Goal: Information Seeking & Learning: Learn about a topic

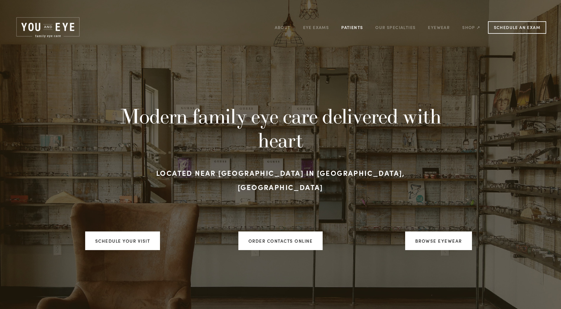
click at [344, 25] on link "Patients" at bounding box center [353, 27] width 22 height 9
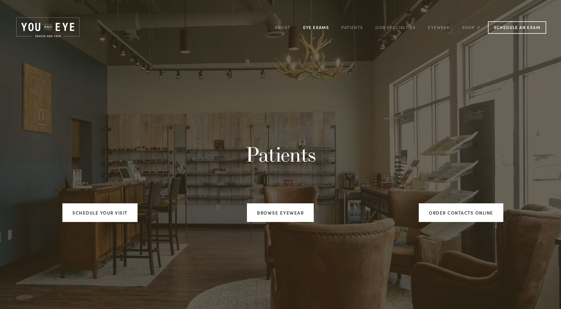
click at [321, 29] on link "Eye Exams" at bounding box center [316, 27] width 26 height 9
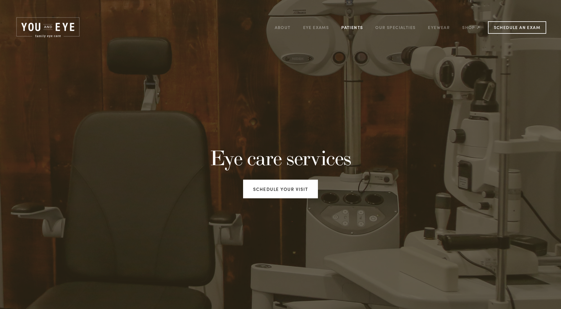
click at [350, 25] on link "Patients" at bounding box center [353, 27] width 22 height 9
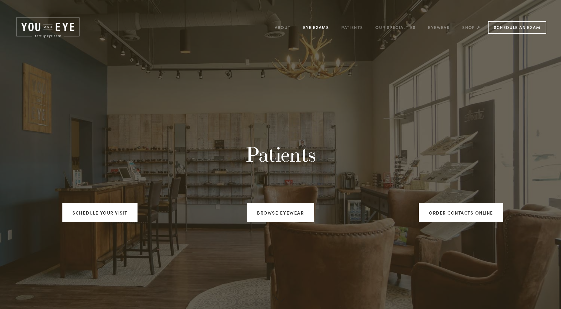
click at [322, 28] on link "Eye Exams" at bounding box center [316, 27] width 26 height 9
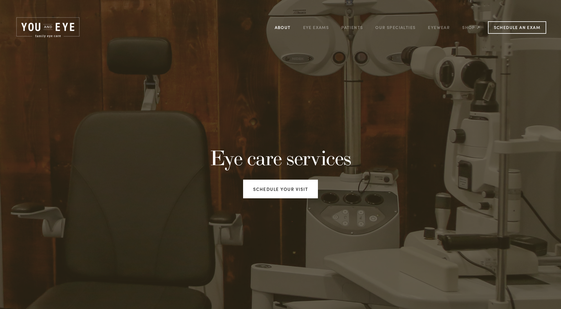
click at [286, 29] on link "About" at bounding box center [283, 27] width 16 height 9
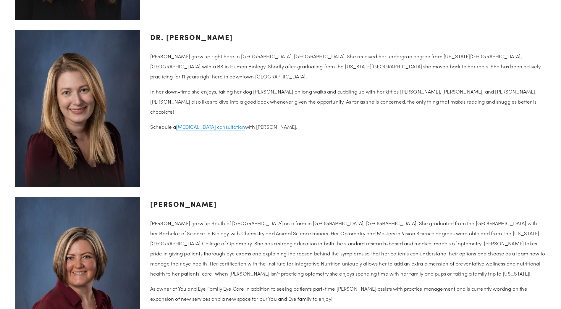
scroll to position [888, 0]
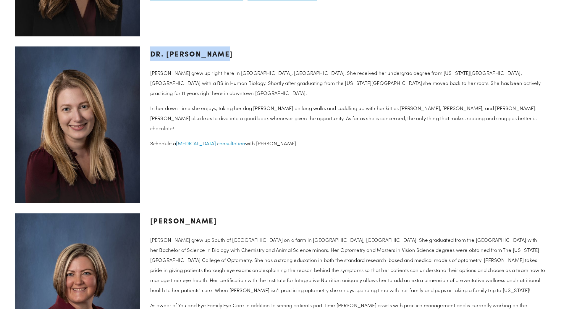
drag, startPoint x: 225, startPoint y: 58, endPoint x: 148, endPoint y: 57, distance: 77.2
click at [148, 57] on div "Dr. [PERSON_NAME] [PERSON_NAME] grew up right here in [GEOGRAPHIC_DATA], [GEOGR…" at bounding box center [348, 97] width 406 height 112
copy h3 "Dr. [PERSON_NAME]"
